Goal: Task Accomplishment & Management: Manage account settings

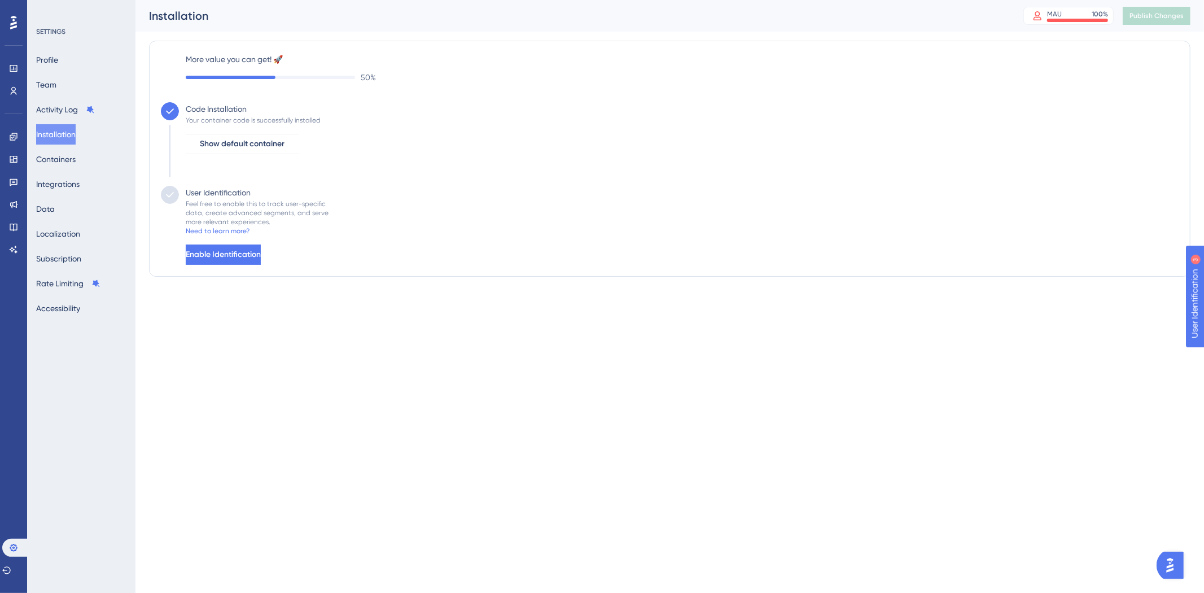
click at [584, 0] on html "Performance Users Engagement Widgets Feedback Product Updates Knowledge Base AI…" at bounding box center [602, 0] width 1204 height 0
drag, startPoint x: 292, startPoint y: 58, endPoint x: 172, endPoint y: 56, distance: 120.2
click at [172, 56] on div "More value you can get! 🚀 50 %" at bounding box center [670, 68] width 1018 height 32
drag, startPoint x: 598, startPoint y: 222, endPoint x: 597, endPoint y: 216, distance: 6.4
click at [598, 222] on div "User Identification Feel free to enable this to track user-specific data, creat…" at bounding box center [670, 225] width 1018 height 79
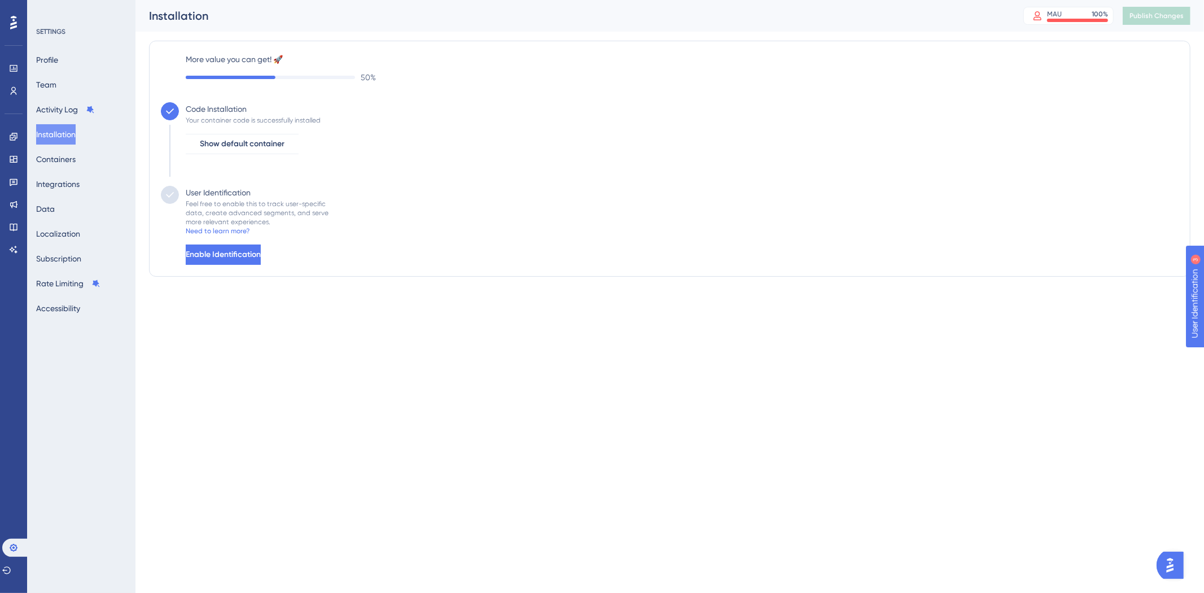
click at [380, 201] on div "User Identification Feel free to enable this to track user-specific data, creat…" at bounding box center [670, 225] width 1018 height 79
drag, startPoint x: 279, startPoint y: 221, endPoint x: 187, endPoint y: 190, distance: 97.3
click at [181, 194] on div "User Identification Feel free to enable this to track user-specific data, creat…" at bounding box center [254, 225] width 150 height 79
click at [400, 231] on div "User Identification Feel free to enable this to track user-specific data, creat…" at bounding box center [670, 225] width 1018 height 79
click at [261, 251] on button "Enable Identification" at bounding box center [223, 254] width 75 height 20
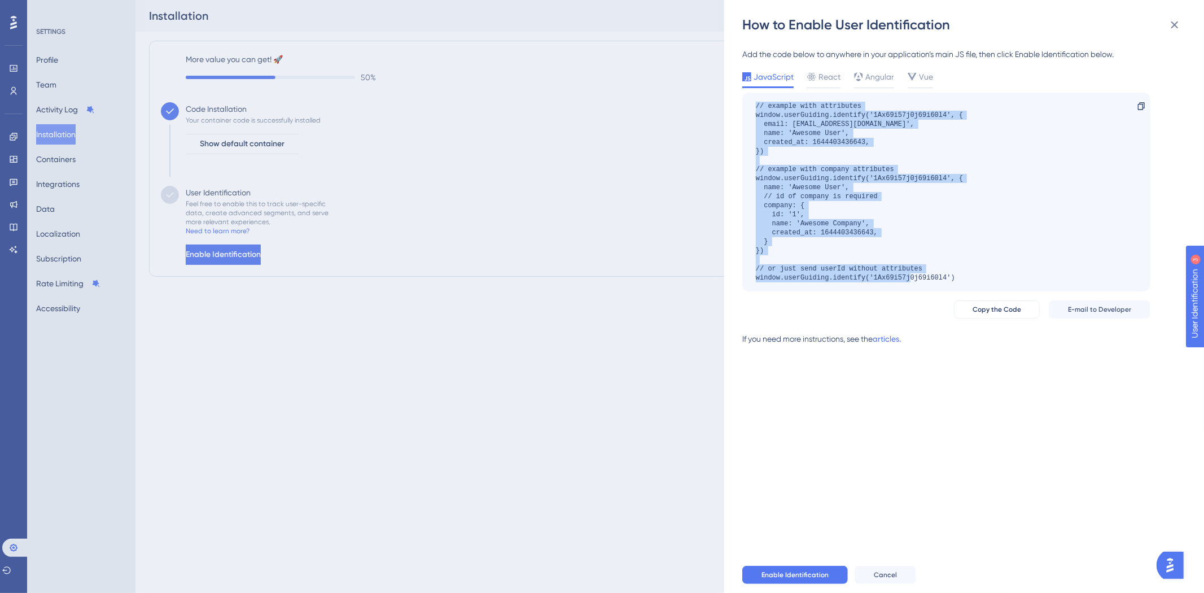
drag, startPoint x: 961, startPoint y: 277, endPoint x: 736, endPoint y: 106, distance: 283.1
click at [736, 106] on div "How to Enable User Identification Add the code below to anywhere in your applic…" at bounding box center [964, 296] width 480 height 593
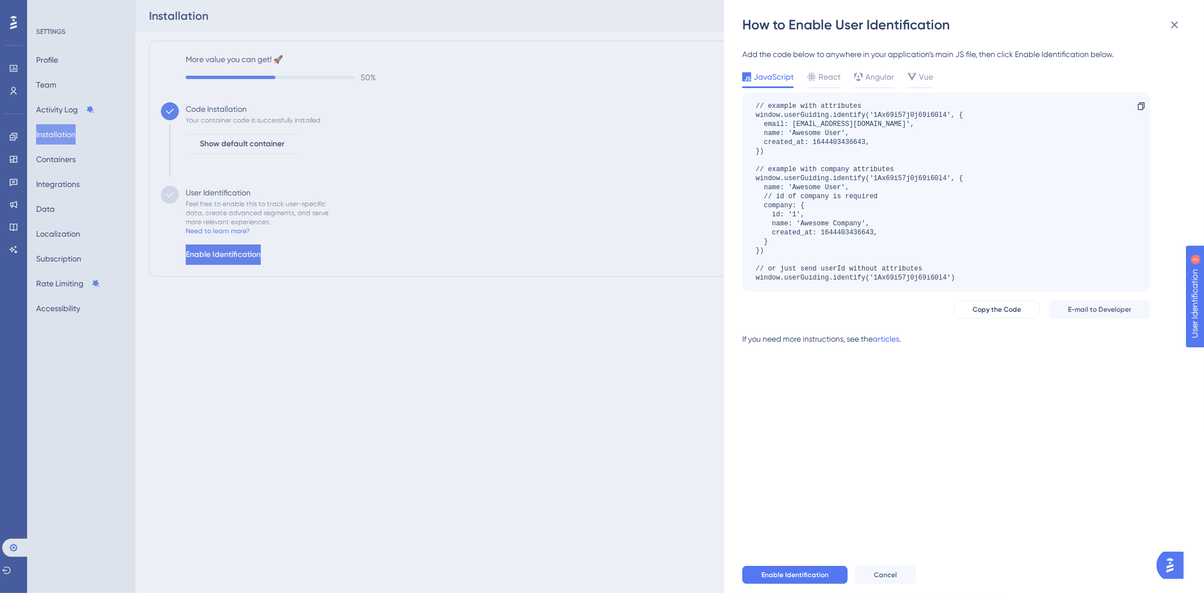
click at [1074, 266] on div "// example with attributes window.userGuiding.identify('1Ax69i57j0j69i60l4', { …" at bounding box center [946, 192] width 408 height 199
click at [955, 422] on div "Add the code below to anywhere in your application’s main JS file, then click E…" at bounding box center [969, 295] width 455 height 523
